Goal: Use online tool/utility: Utilize a website feature to perform a specific function

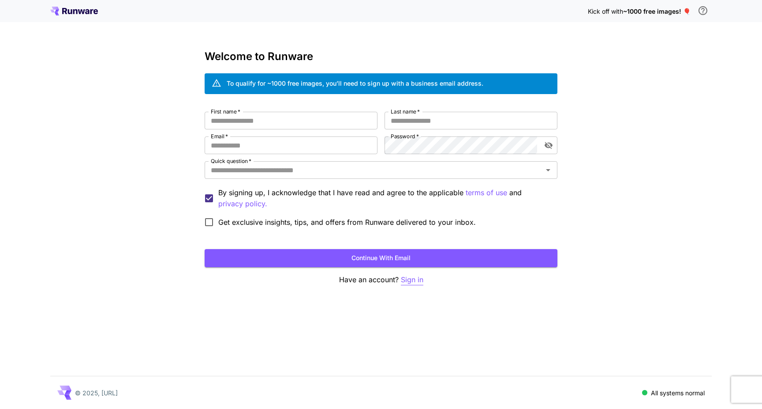
click at [413, 278] on p "Sign in" at bounding box center [412, 279] width 23 height 11
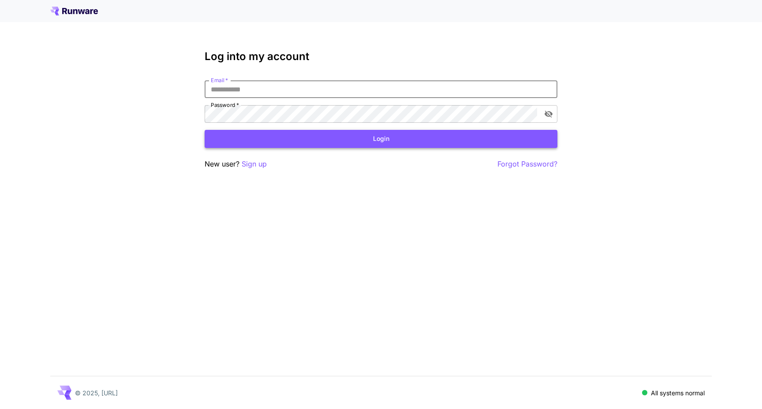
type input "**********"
click at [381, 139] on button "Login" at bounding box center [381, 139] width 353 height 18
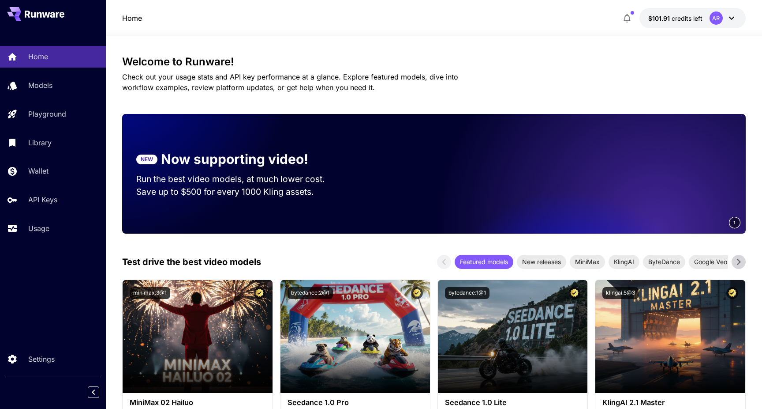
click at [731, 17] on icon at bounding box center [732, 18] width 11 height 11
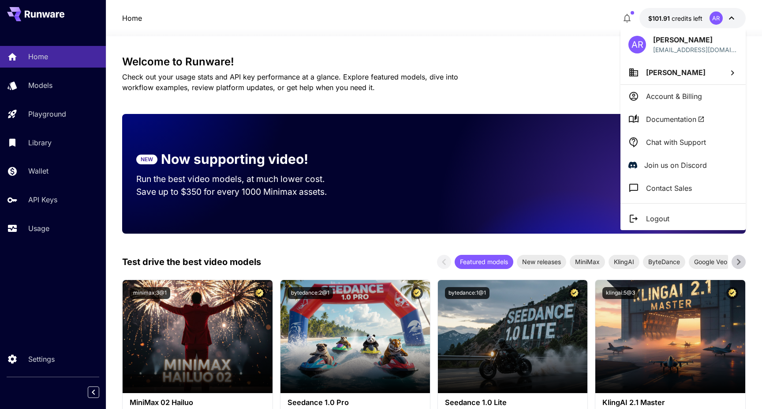
click at [663, 99] on p "Account & Billing" at bounding box center [674, 96] width 56 height 11
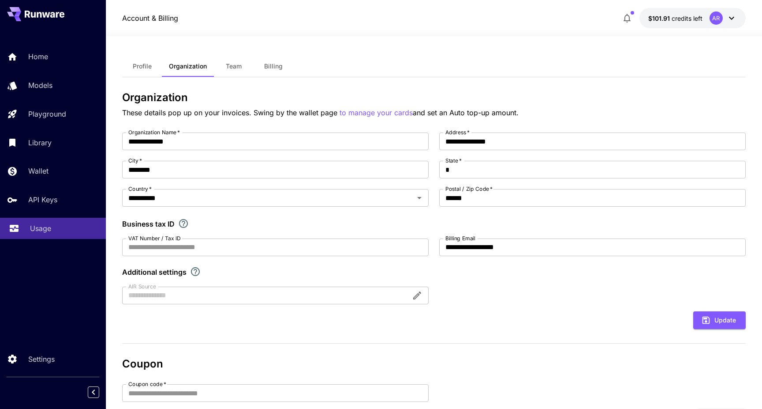
click at [44, 229] on p "Usage" at bounding box center [40, 228] width 21 height 11
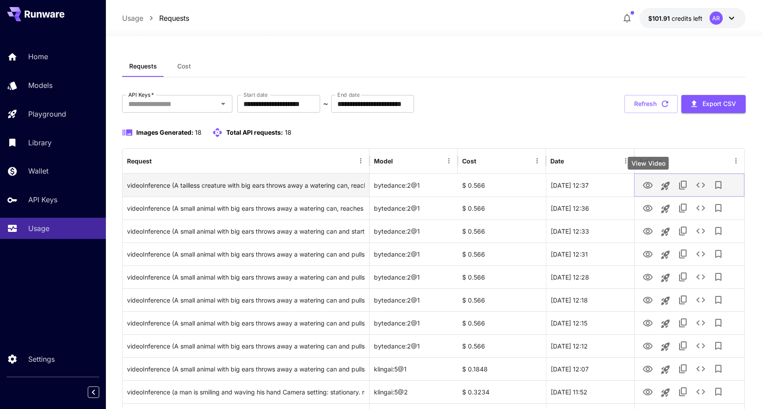
click at [647, 186] on icon "View Video" at bounding box center [648, 185] width 10 height 7
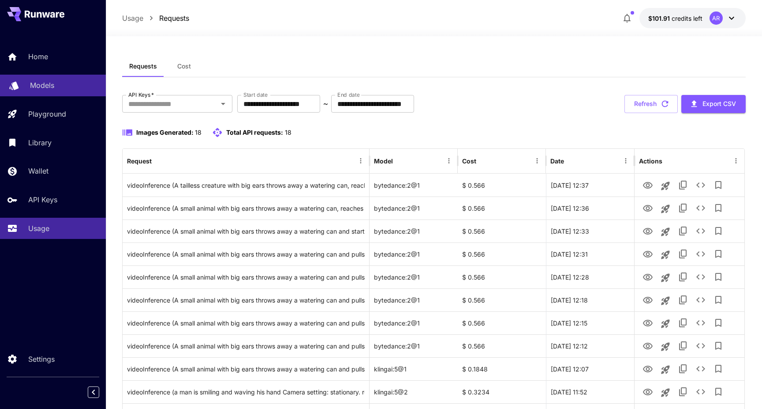
click at [54, 89] on div "Models" at bounding box center [64, 85] width 69 height 11
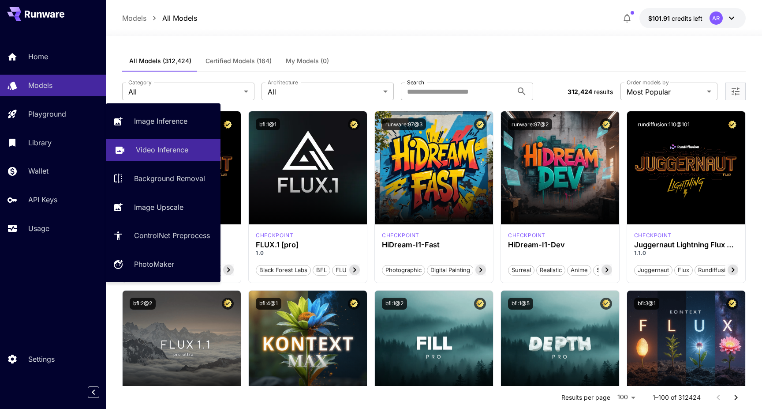
click at [143, 153] on p "Video Inference" at bounding box center [162, 149] width 53 height 11
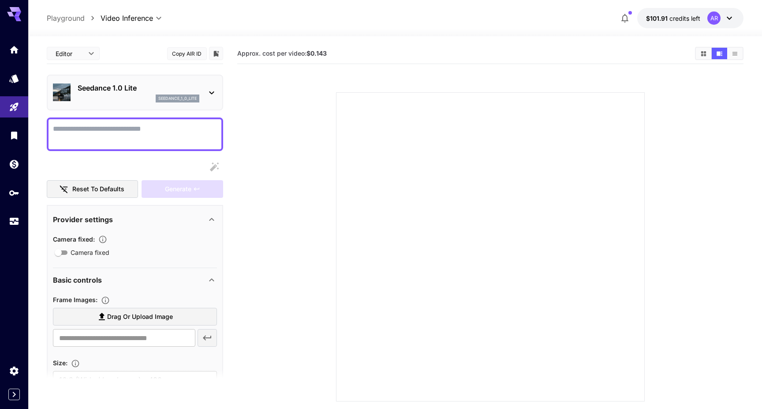
click at [105, 98] on div "seedance_1_0_lite" at bounding box center [139, 98] width 122 height 8
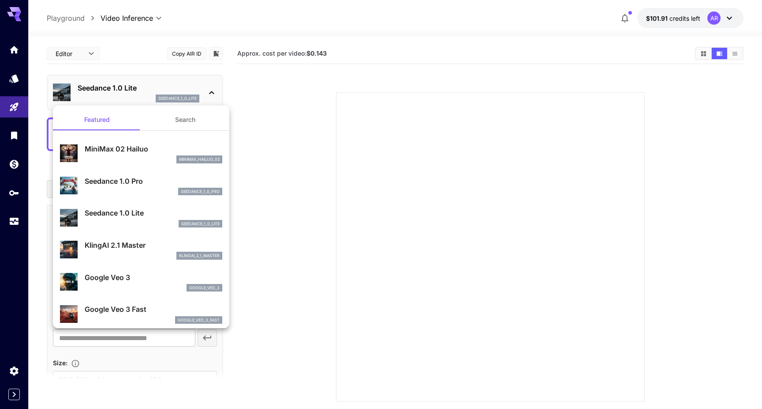
click at [126, 182] on p "Seedance 1.0 Pro" at bounding box center [154, 181] width 138 height 11
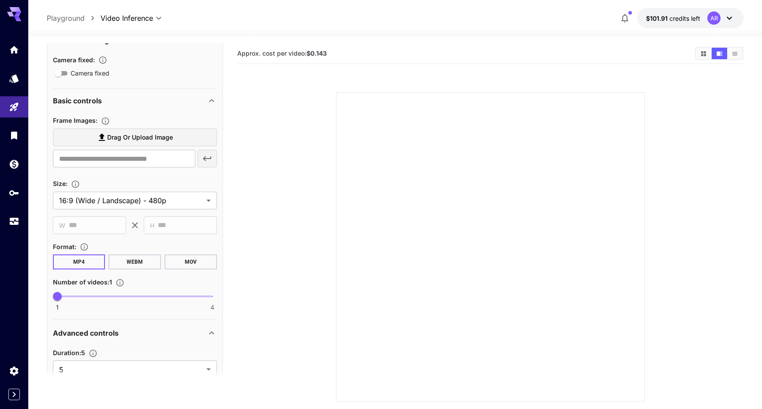
scroll to position [180, 0]
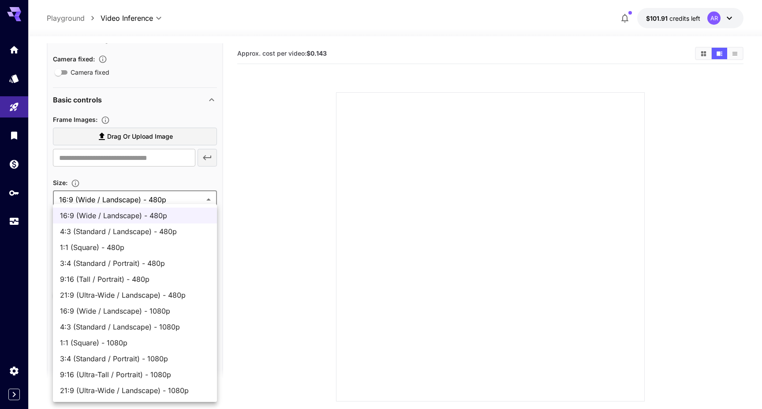
click at [147, 198] on body "**********" at bounding box center [381, 239] width 762 height 478
click at [147, 198] on div at bounding box center [381, 204] width 762 height 409
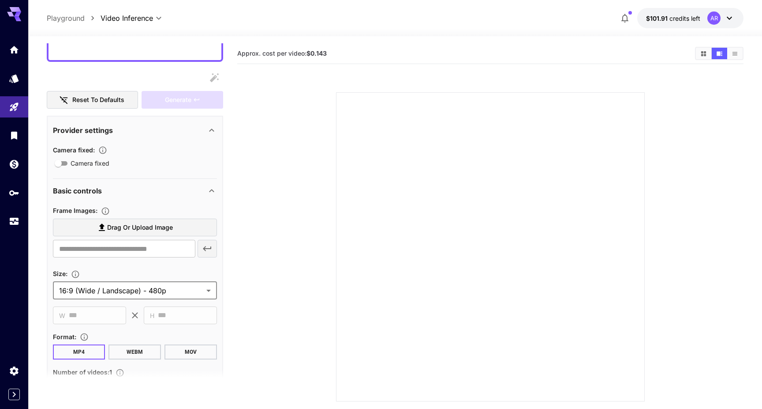
scroll to position [86, 0]
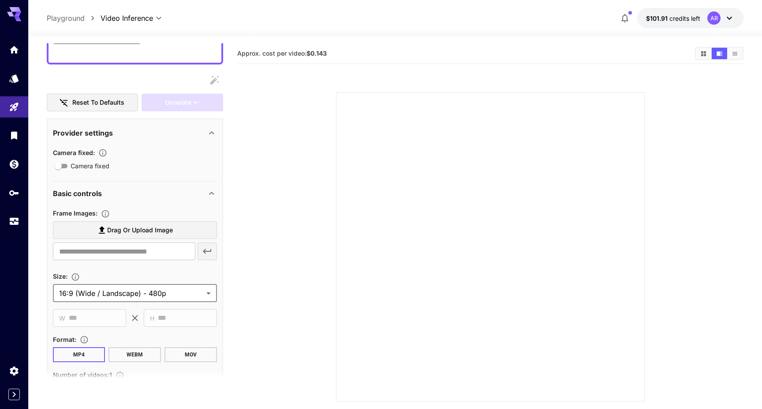
click at [154, 234] on span "Drag or upload image" at bounding box center [140, 230] width 66 height 11
click at [0, 0] on input "Drag or upload image" at bounding box center [0, 0] width 0 height 0
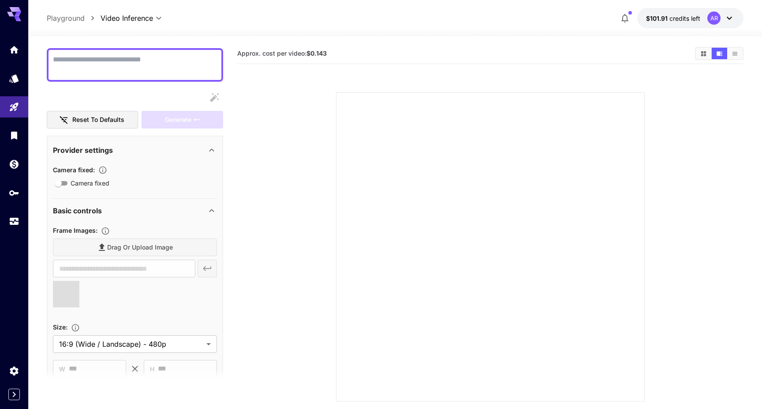
type input "**********"
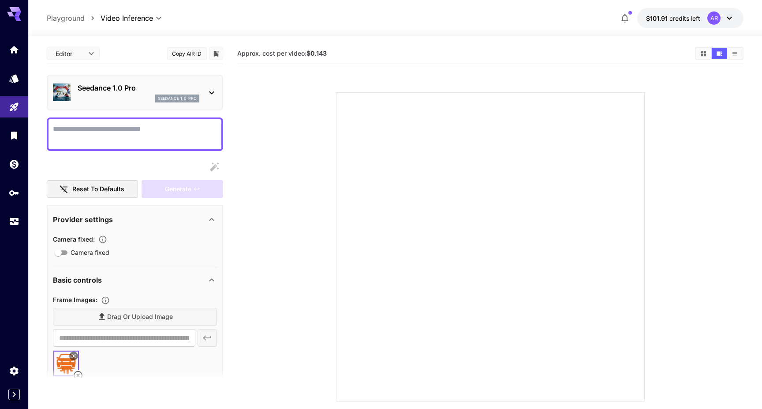
scroll to position [0, 0]
click at [145, 135] on textarea "Camera fixed" at bounding box center [135, 134] width 164 height 21
type textarea "*******"
click at [165, 176] on div "Reset to defaults Generate" at bounding box center [135, 178] width 176 height 40
click at [185, 191] on div "Generate" at bounding box center [182, 189] width 81 height 18
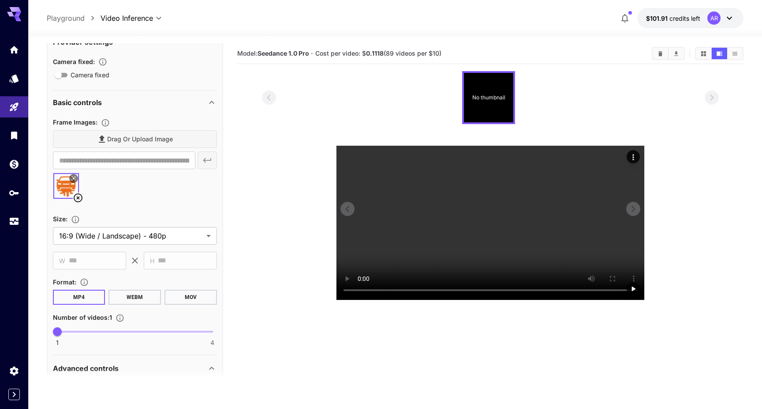
click at [492, 209] on video at bounding box center [491, 223] width 308 height 154
click at [78, 198] on icon at bounding box center [78, 197] width 9 height 9
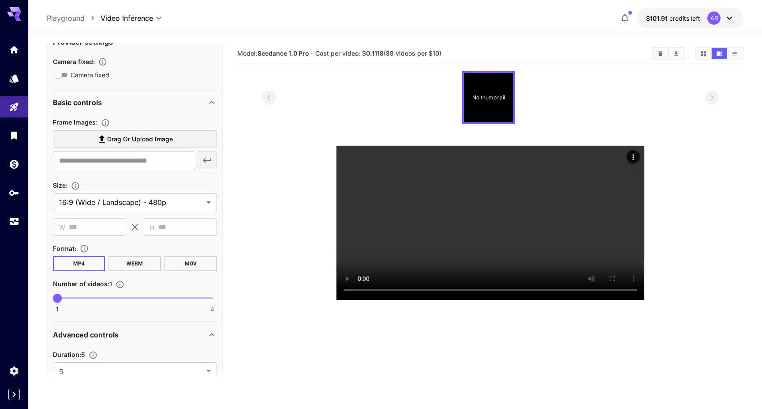
click at [123, 135] on span "Drag or upload image" at bounding box center [140, 139] width 66 height 11
click at [0, 0] on input "Drag or upload image" at bounding box center [0, 0] width 0 height 0
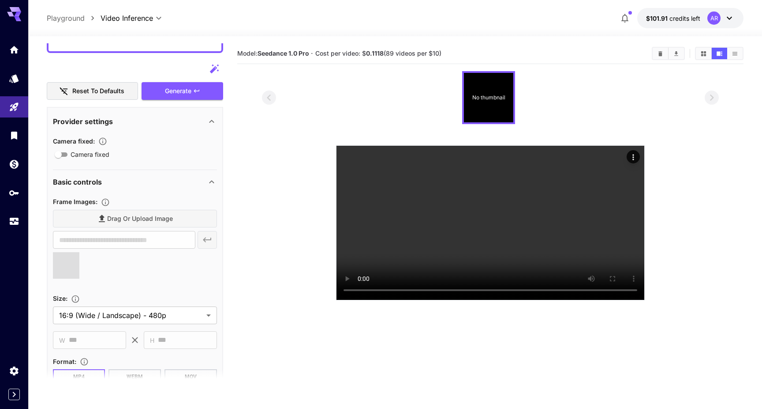
scroll to position [87, 0]
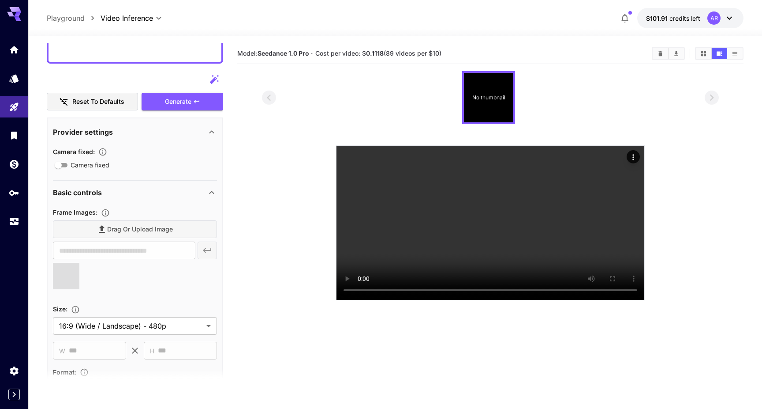
type input "**********"
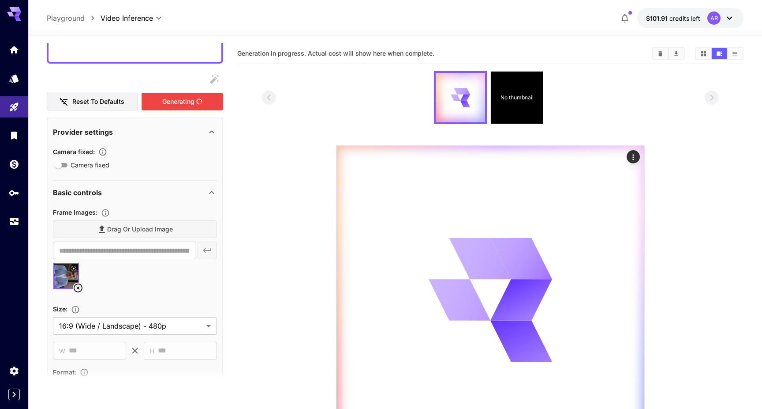
click at [168, 102] on div "Generating" at bounding box center [182, 102] width 81 height 18
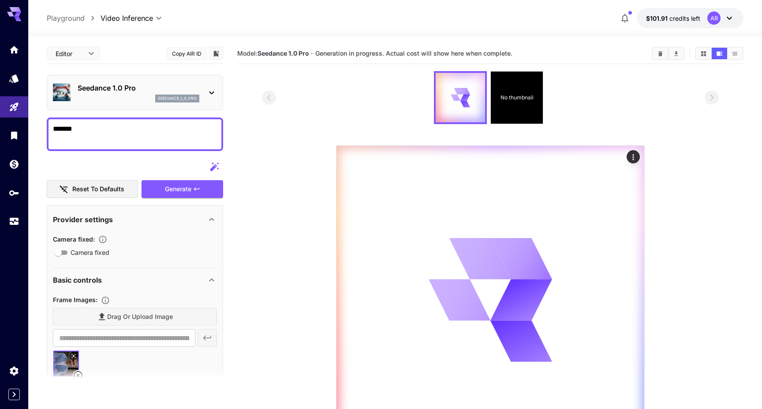
scroll to position [0, 0]
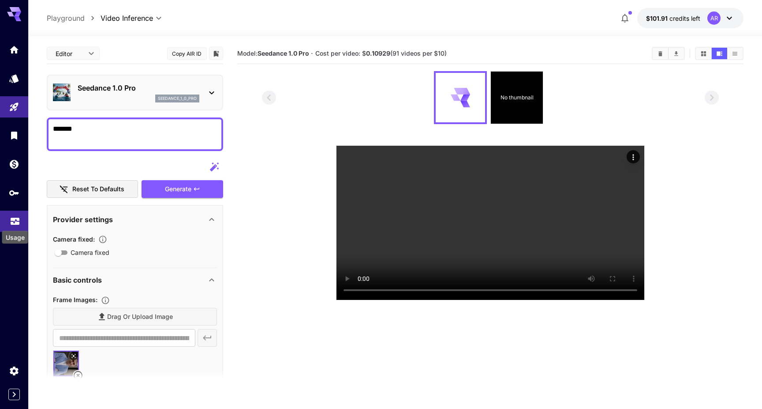
click at [17, 222] on icon "Usage" at bounding box center [15, 220] width 9 height 4
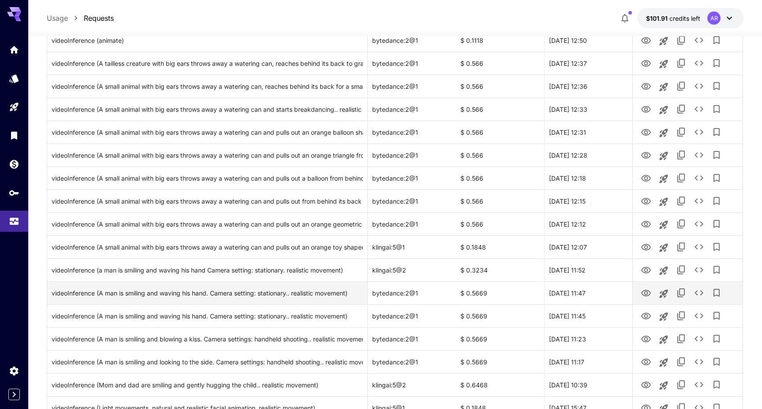
scroll to position [170, 0]
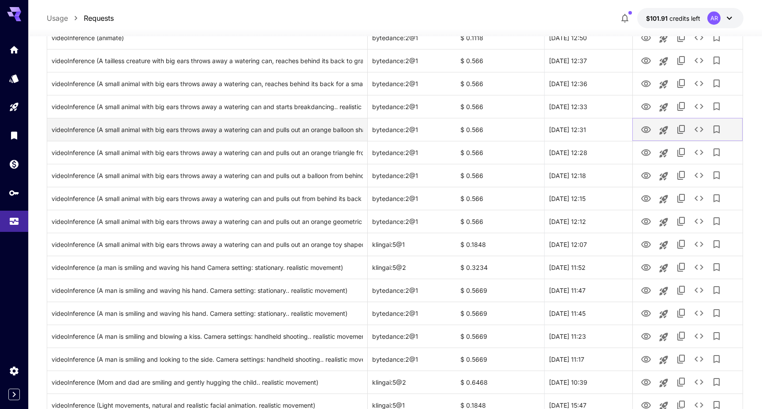
click at [700, 128] on icon "See details" at bounding box center [699, 129] width 11 height 11
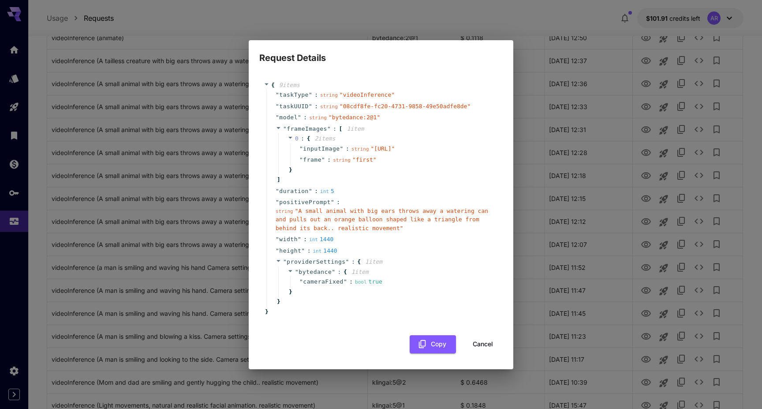
click at [556, 171] on div "Request Details { 9 item s " taskType " : string " videoInference " " taskUUID …" at bounding box center [381, 204] width 762 height 409
click at [488, 351] on button "Cancel" at bounding box center [483, 344] width 40 height 18
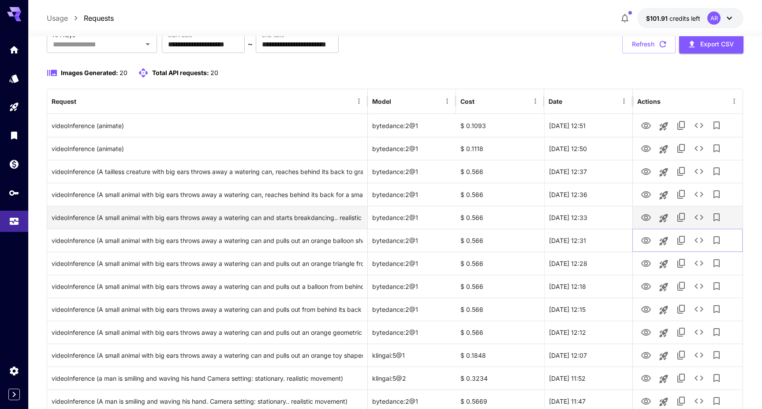
scroll to position [49, 0]
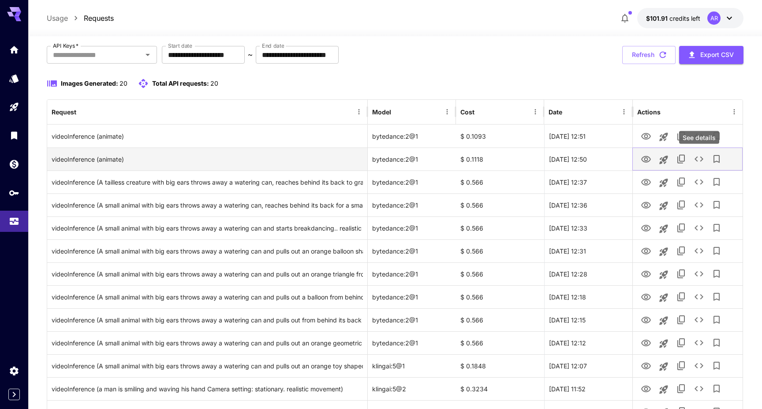
click at [699, 161] on icon "See details" at bounding box center [699, 159] width 11 height 11
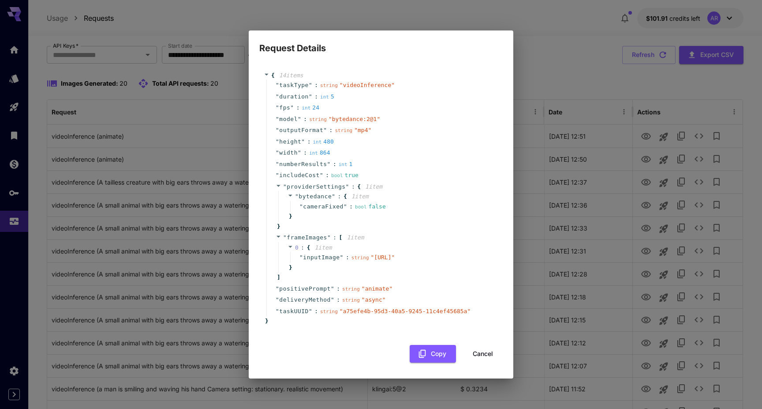
click at [555, 107] on div "Request Details { 14 item s " taskType " : string " videoInference " " duration…" at bounding box center [381, 204] width 762 height 409
click at [488, 360] on button "Cancel" at bounding box center [483, 354] width 40 height 18
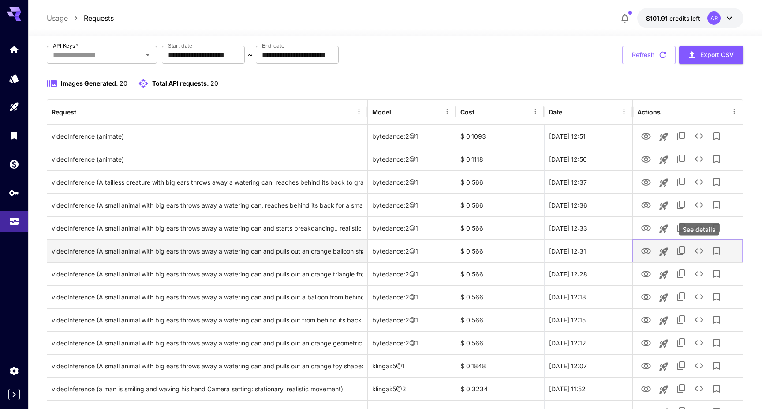
click at [695, 248] on icon "See details" at bounding box center [699, 250] width 11 height 11
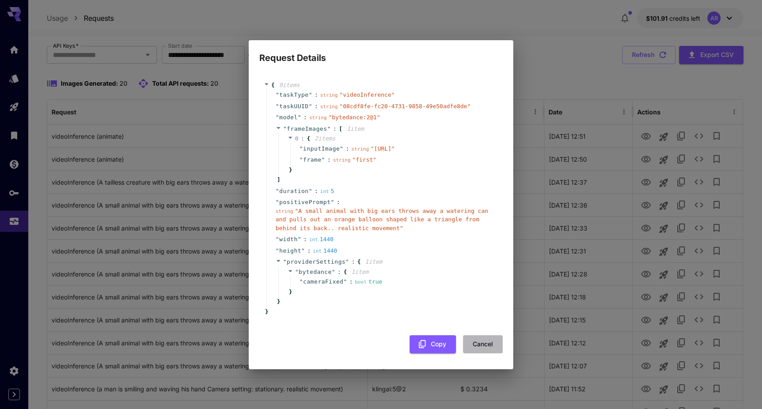
click at [481, 353] on button "Cancel" at bounding box center [483, 344] width 40 height 18
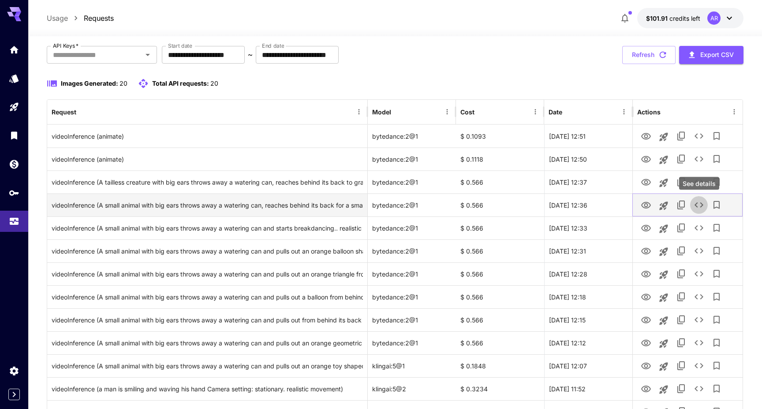
click at [699, 203] on icon "See details" at bounding box center [699, 204] width 11 height 11
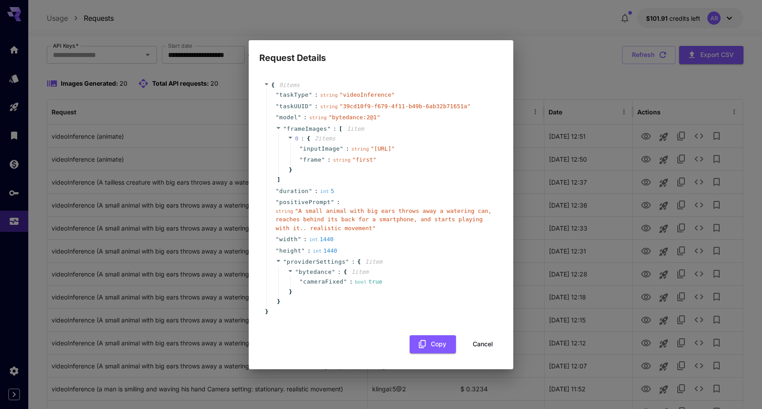
click at [480, 353] on button "Cancel" at bounding box center [483, 344] width 40 height 18
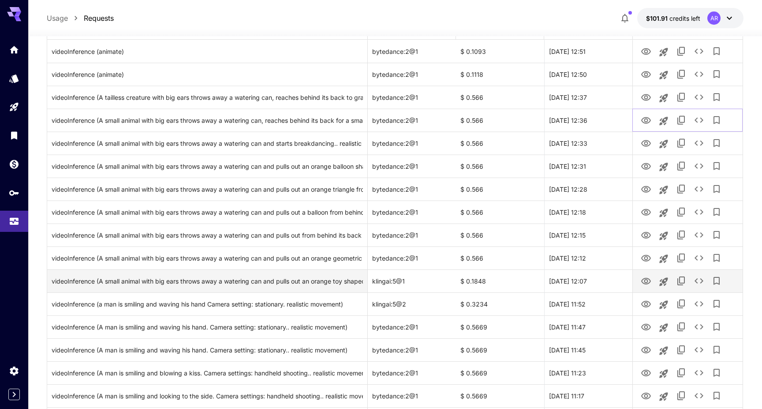
scroll to position [130, 0]
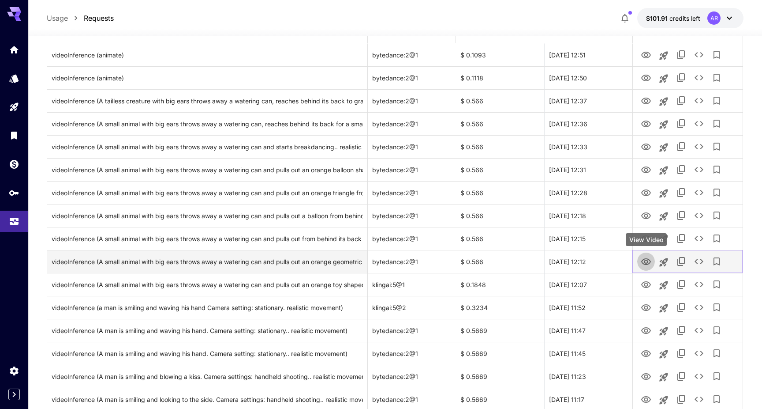
click at [647, 262] on icon "View Video" at bounding box center [647, 261] width 10 height 7
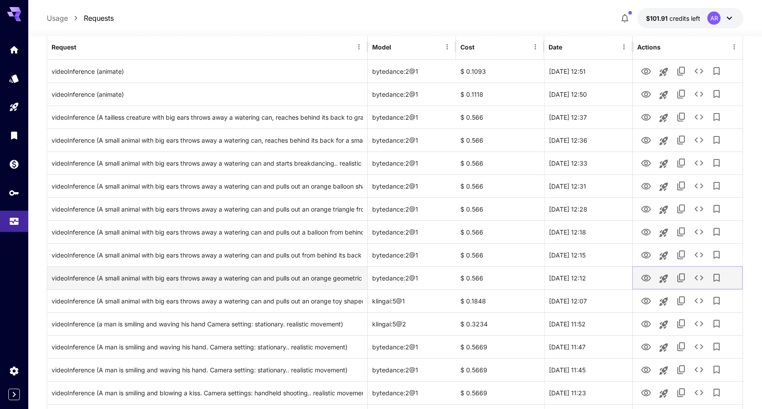
scroll to position [109, 0]
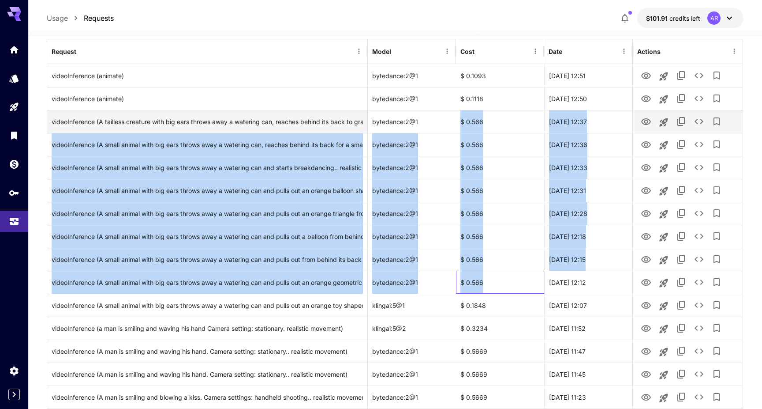
drag, startPoint x: 506, startPoint y: 282, endPoint x: 451, endPoint y: 123, distance: 168.1
click at [451, 123] on div "videoInference (animate) bytedance:2@1 $ 0.1093 [DATE] 12:51 videoInference (an…" at bounding box center [395, 293] width 696 height 459
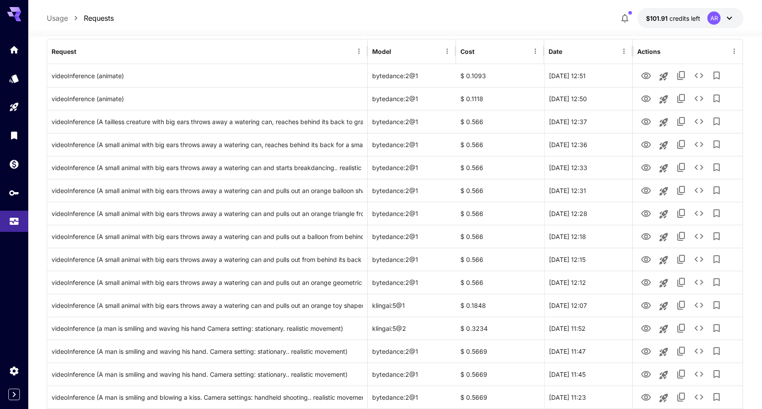
click at [362, 28] on div at bounding box center [395, 31] width 734 height 11
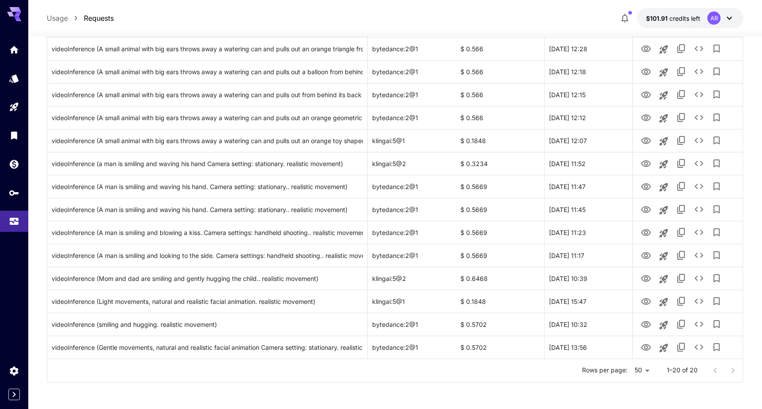
scroll to position [274, 0]
click at [649, 371] on body "**********" at bounding box center [381, 67] width 762 height 683
click at [642, 393] on li "100" at bounding box center [643, 390] width 26 height 16
type input "***"
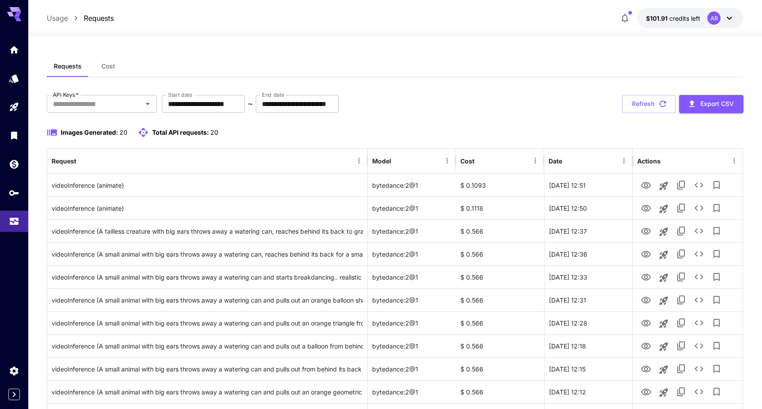
scroll to position [0, 0]
click at [9, 50] on link at bounding box center [14, 50] width 28 height 22
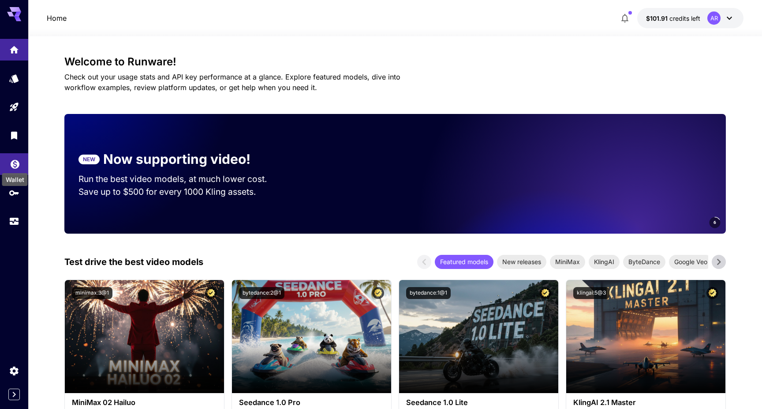
click at [15, 159] on icon "Wallet" at bounding box center [15, 161] width 11 height 11
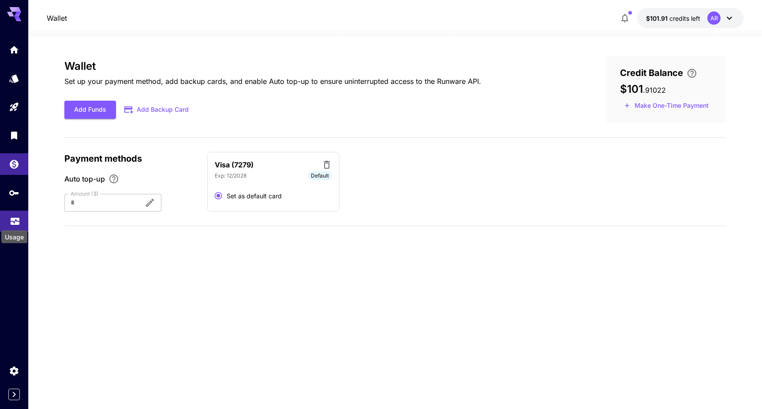
click at [16, 217] on icon "Usage" at bounding box center [15, 217] width 9 height 4
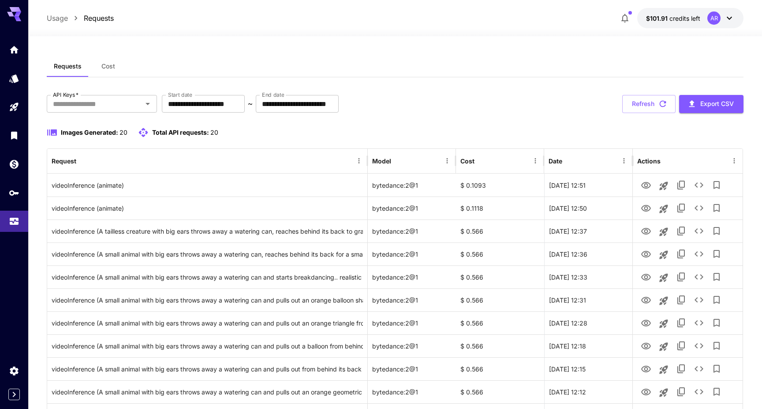
click at [108, 61] on button "Cost" at bounding box center [109, 66] width 40 height 21
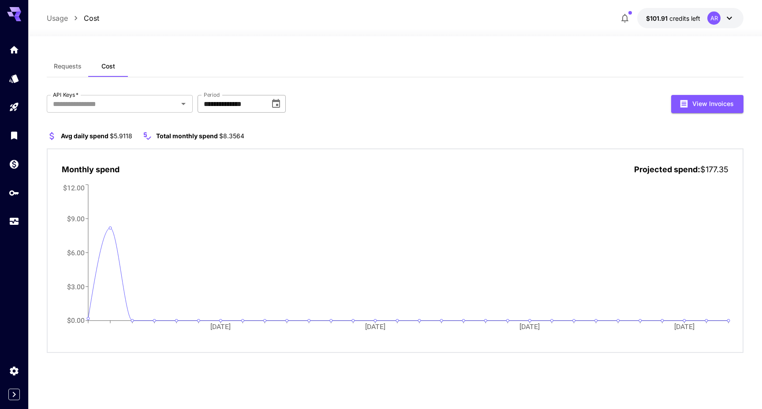
click at [236, 102] on input "**********" at bounding box center [231, 104] width 66 height 18
click at [276, 104] on icon "Choose date, selected date is Sep 1, 2025" at bounding box center [276, 103] width 11 height 11
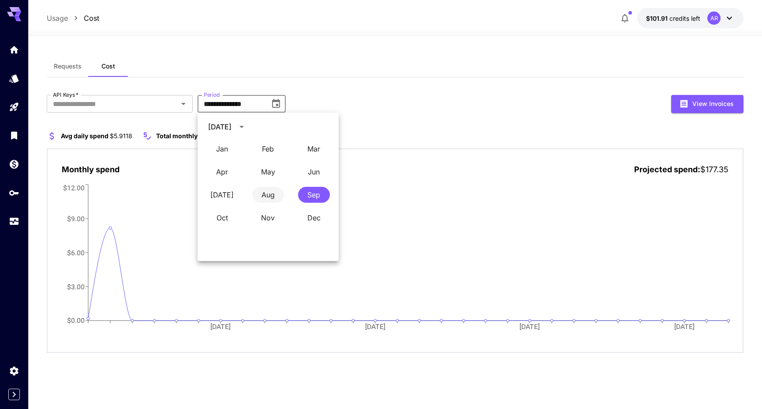
click at [265, 193] on button "Aug" at bounding box center [268, 195] width 32 height 16
type input "**********"
